Goal: Transaction & Acquisition: Obtain resource

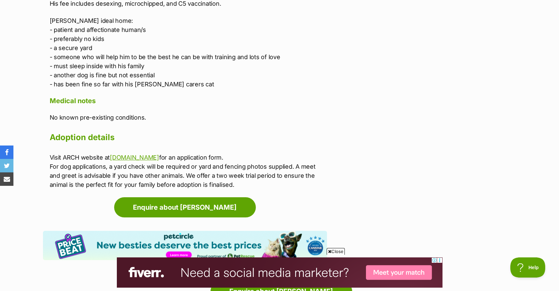
scroll to position [579, 0]
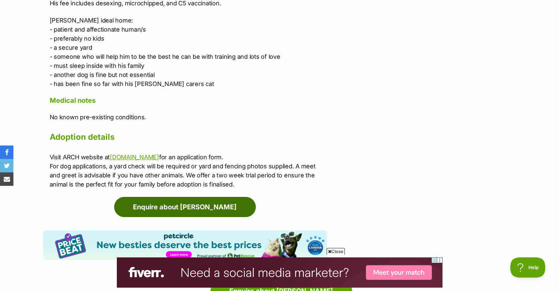
click at [184, 197] on link "Enquire about Dewey" at bounding box center [185, 207] width 142 height 20
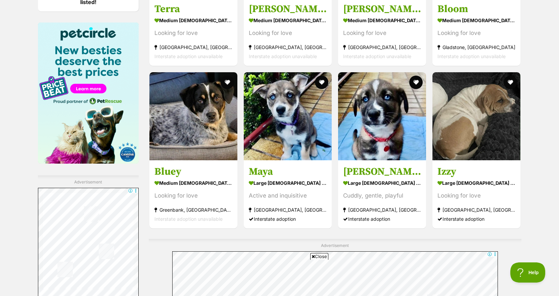
scroll to position [985, 0]
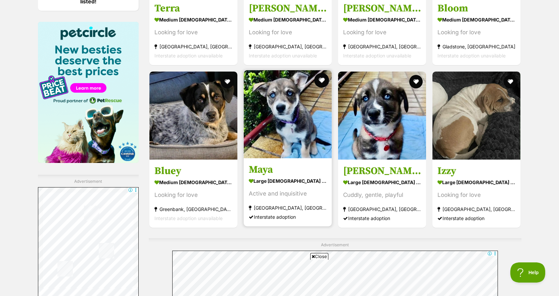
click at [323, 82] on button "favourite" at bounding box center [321, 80] width 15 height 15
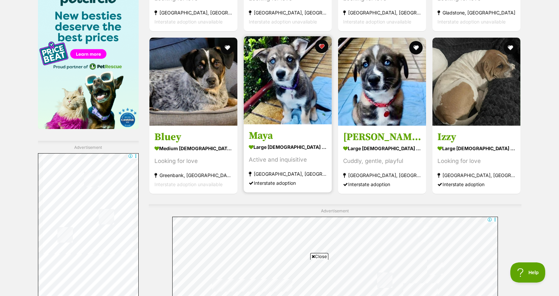
scroll to position [1019, 0]
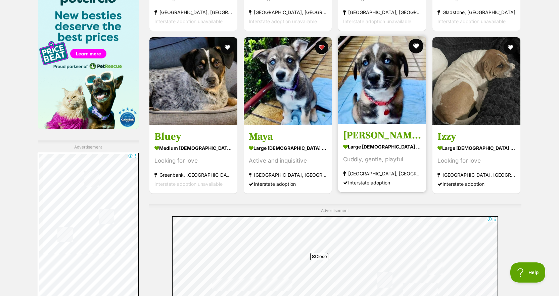
click at [414, 47] on button "favourite" at bounding box center [415, 46] width 15 height 15
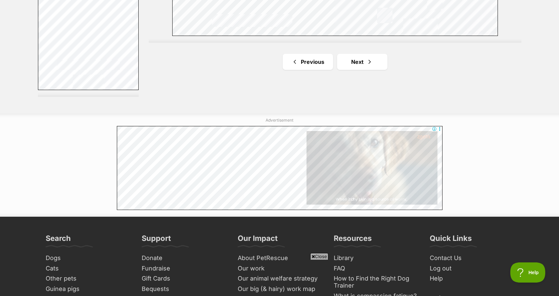
scroll to position [1284, 0]
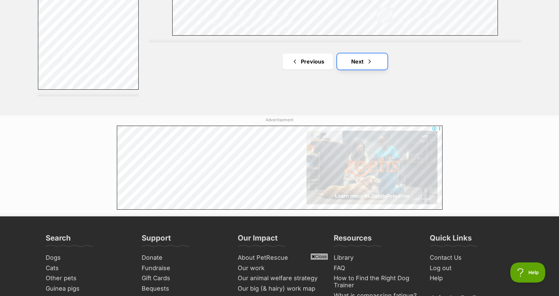
click at [368, 66] on link "Next" at bounding box center [362, 61] width 50 height 16
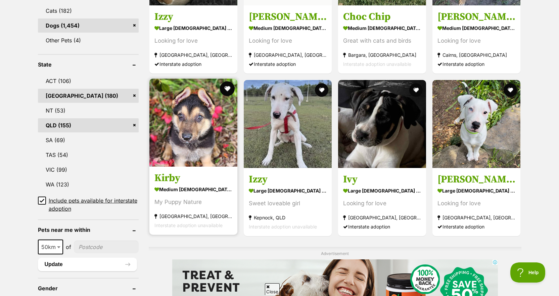
click at [227, 89] on button "favourite" at bounding box center [227, 88] width 15 height 15
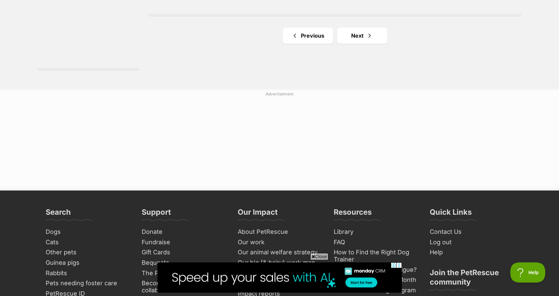
scroll to position [1312, 0]
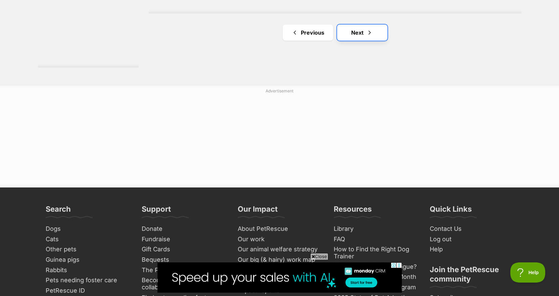
click at [371, 34] on span "Next page" at bounding box center [369, 33] width 7 height 8
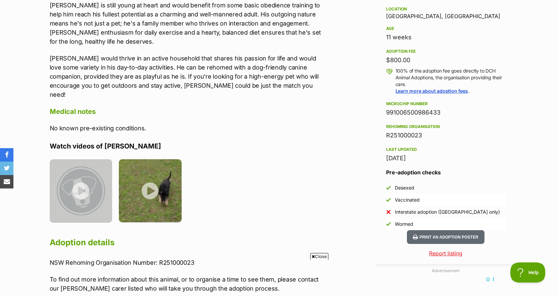
scroll to position [446, 0]
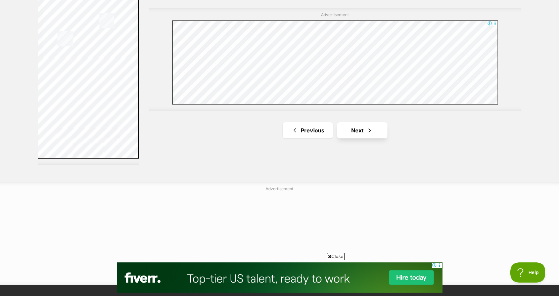
scroll to position [1215, 0]
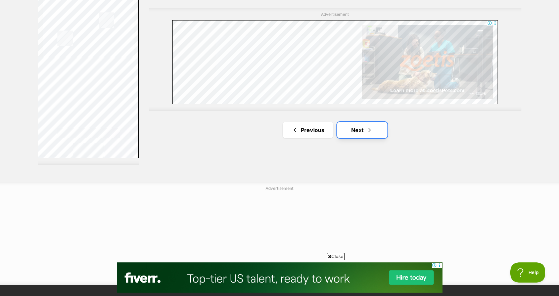
click at [371, 132] on span "Next page" at bounding box center [369, 130] width 7 height 8
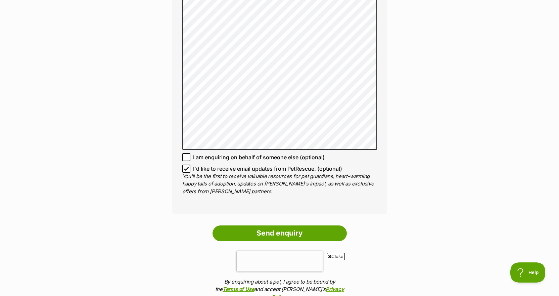
scroll to position [508, 0]
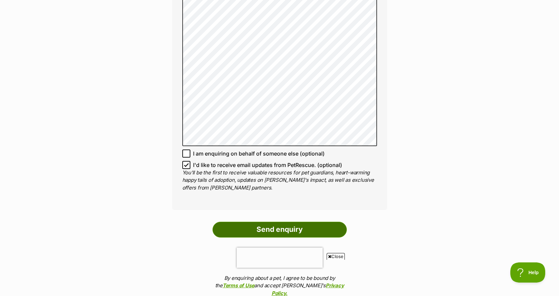
click at [244, 221] on input "Send enquiry" at bounding box center [279, 228] width 134 height 15
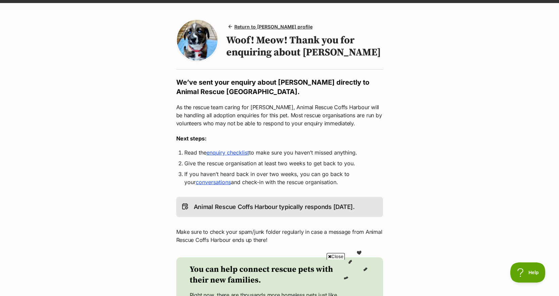
scroll to position [45, 0]
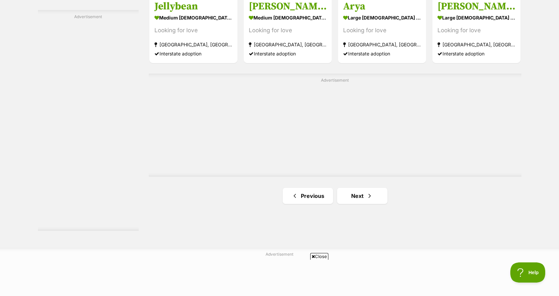
scroll to position [1132, 0]
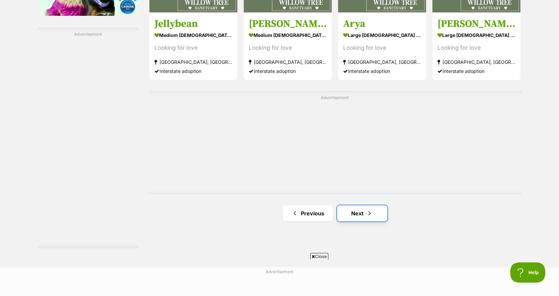
click at [350, 215] on link "Next" at bounding box center [362, 213] width 50 height 16
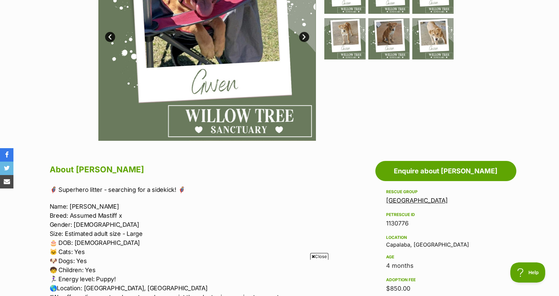
scroll to position [217, 0]
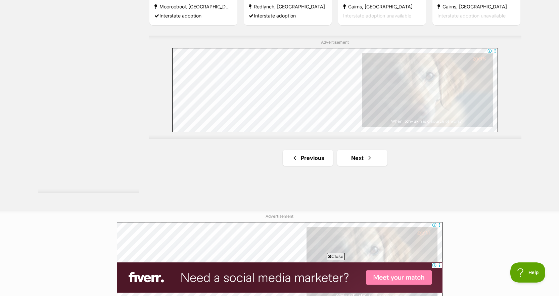
scroll to position [1189, 0]
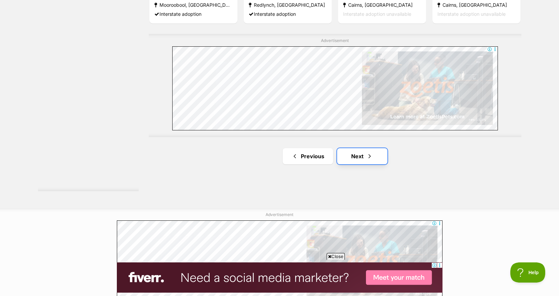
click at [376, 154] on link "Next" at bounding box center [362, 156] width 50 height 16
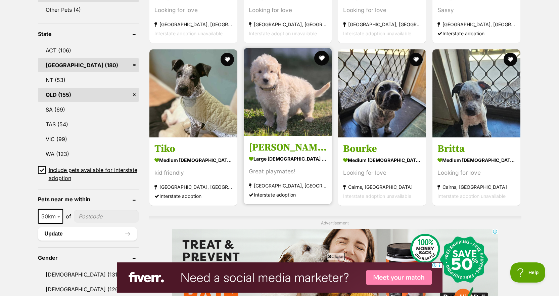
click at [322, 64] on button "favourite" at bounding box center [321, 58] width 15 height 15
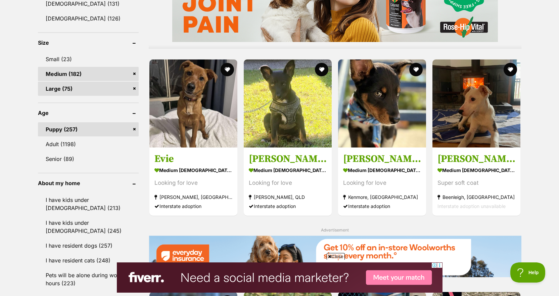
scroll to position [603, 0]
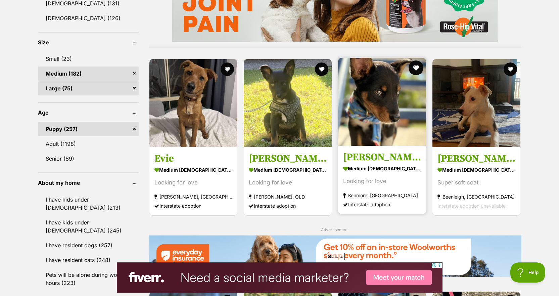
click at [416, 70] on button "favourite" at bounding box center [415, 67] width 15 height 15
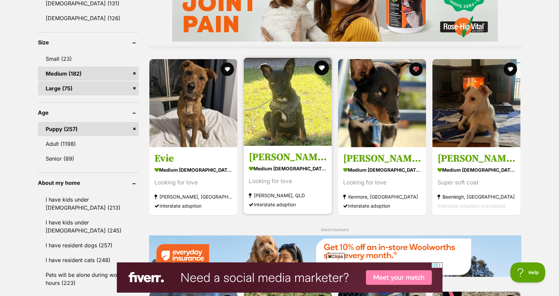
click at [322, 67] on button "favourite" at bounding box center [321, 67] width 15 height 15
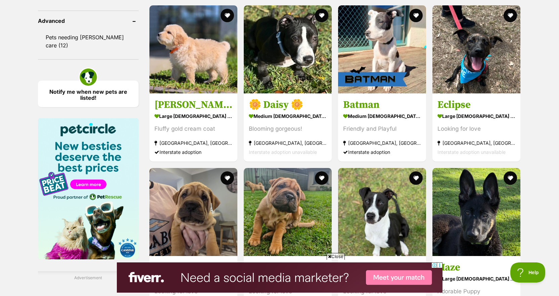
scroll to position [886, 0]
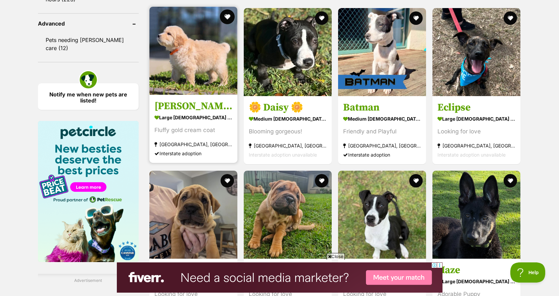
click at [228, 18] on button "favourite" at bounding box center [227, 16] width 15 height 15
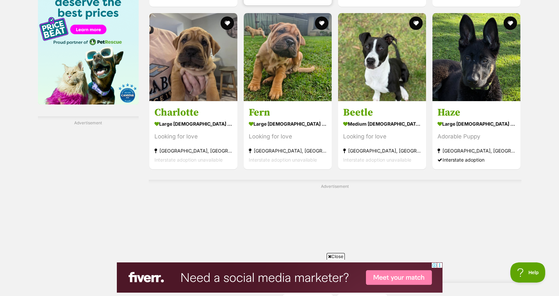
scroll to position [1046, 0]
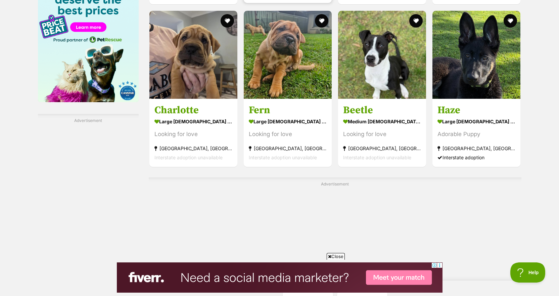
click at [296, 56] on img at bounding box center [288, 55] width 88 height 88
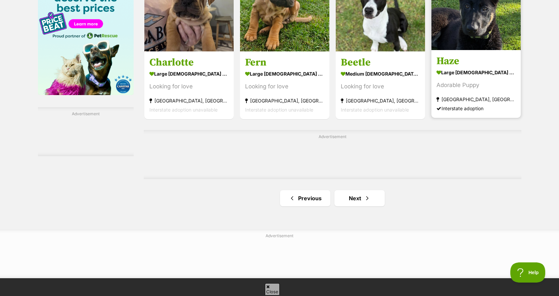
click at [475, 64] on h3 "Haze" at bounding box center [475, 61] width 79 height 13
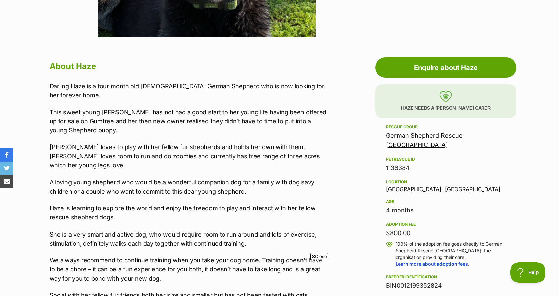
scroll to position [321, 0]
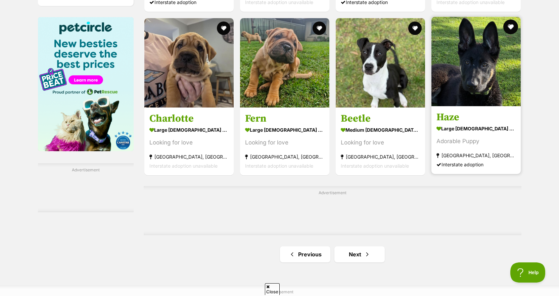
click at [511, 34] on button "favourite" at bounding box center [510, 26] width 15 height 15
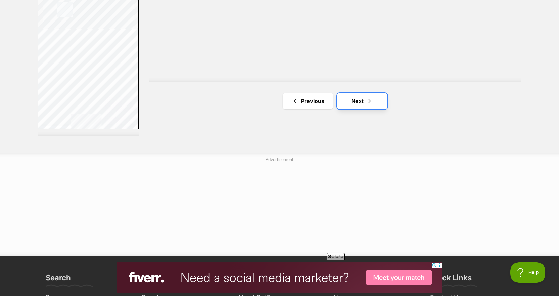
click at [371, 105] on span "Next page" at bounding box center [369, 101] width 7 height 8
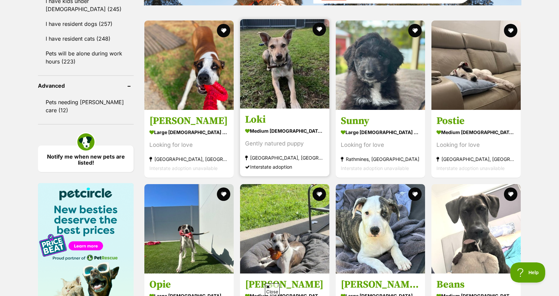
scroll to position [824, 0]
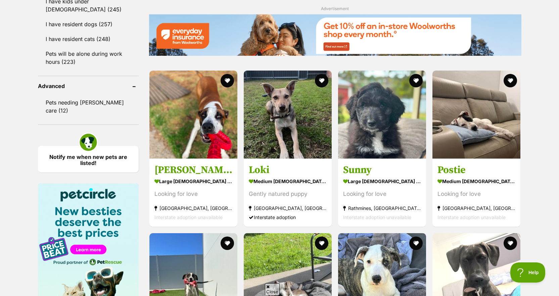
click at [416, 32] on img at bounding box center [335, 34] width 372 height 41
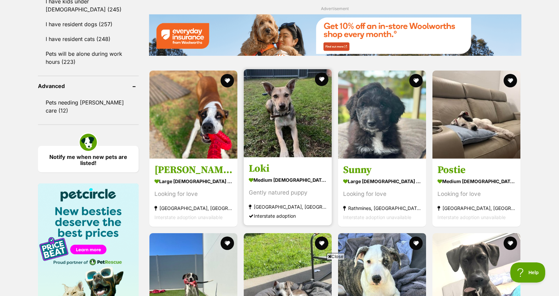
scroll to position [0, 0]
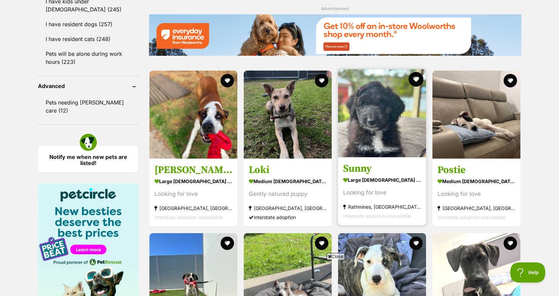
click at [417, 81] on button "favourite" at bounding box center [415, 79] width 15 height 15
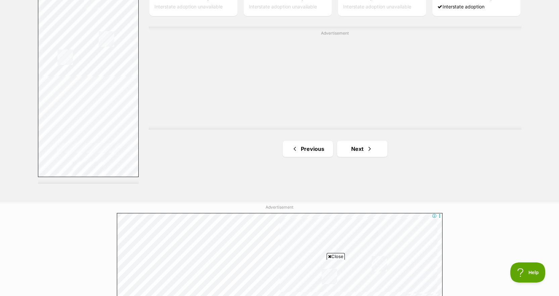
scroll to position [1256, 0]
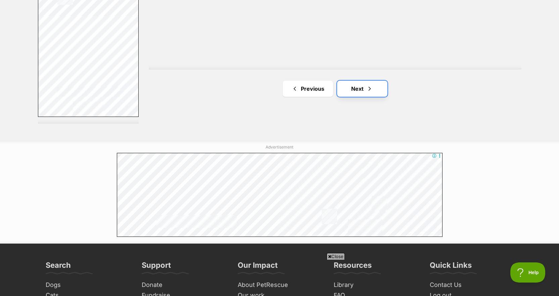
click at [362, 87] on link "Next" at bounding box center [362, 89] width 50 height 16
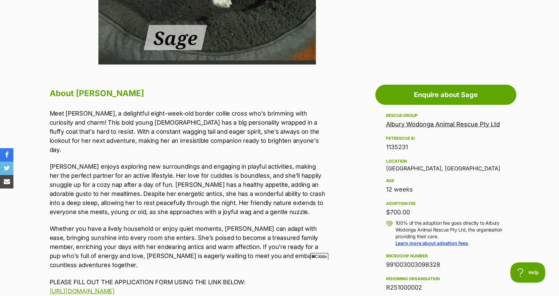
scroll to position [293, 0]
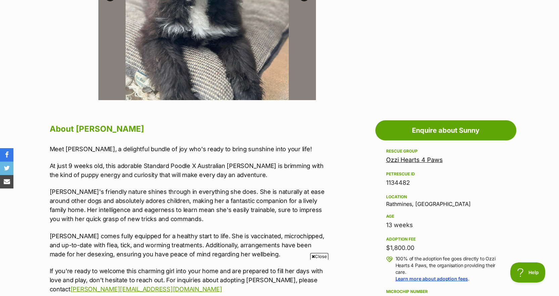
scroll to position [251, 0]
